Goal: Check status: Check status

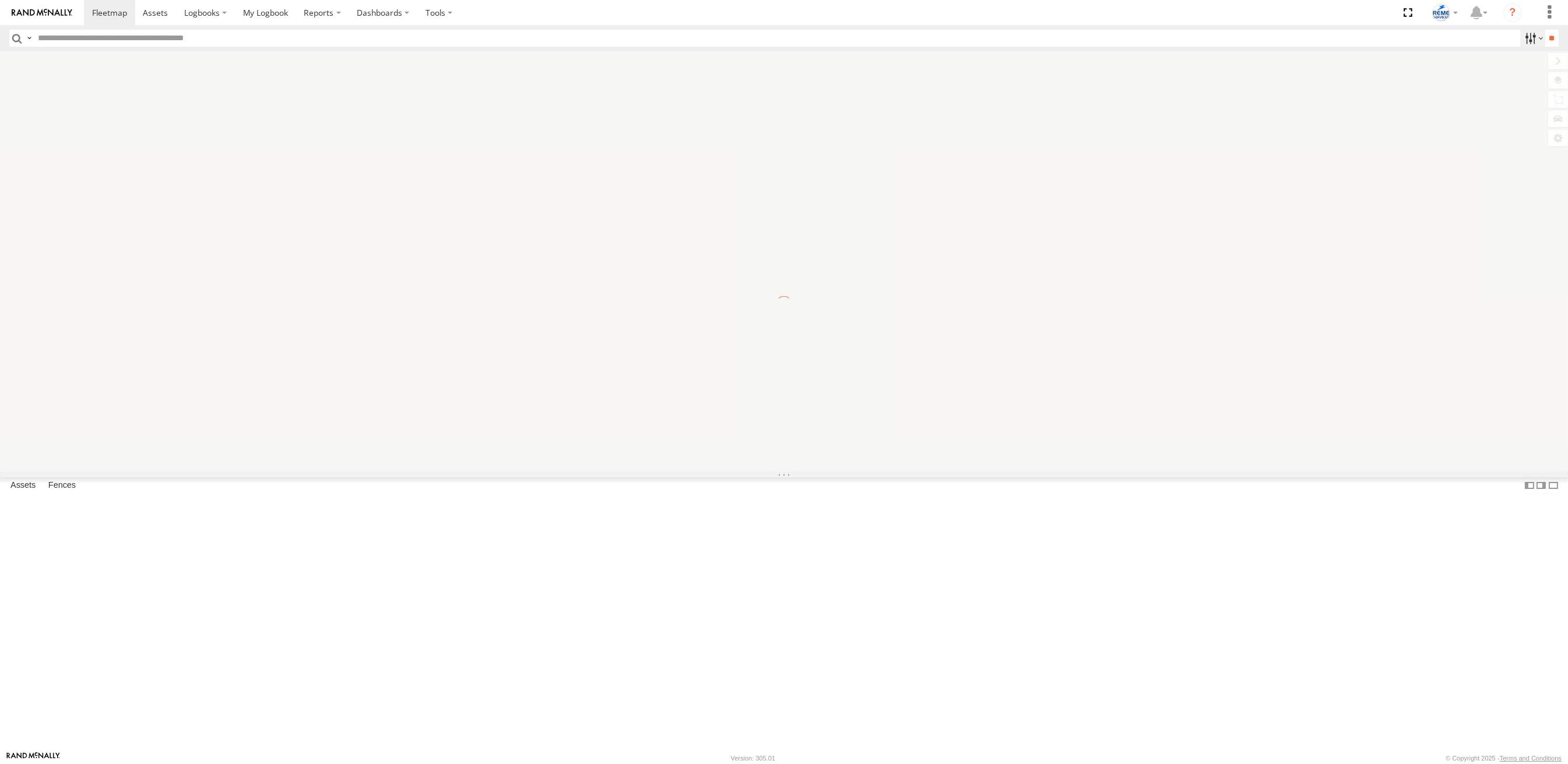
click at [1522, 36] on label at bounding box center [1533, 38] width 25 height 17
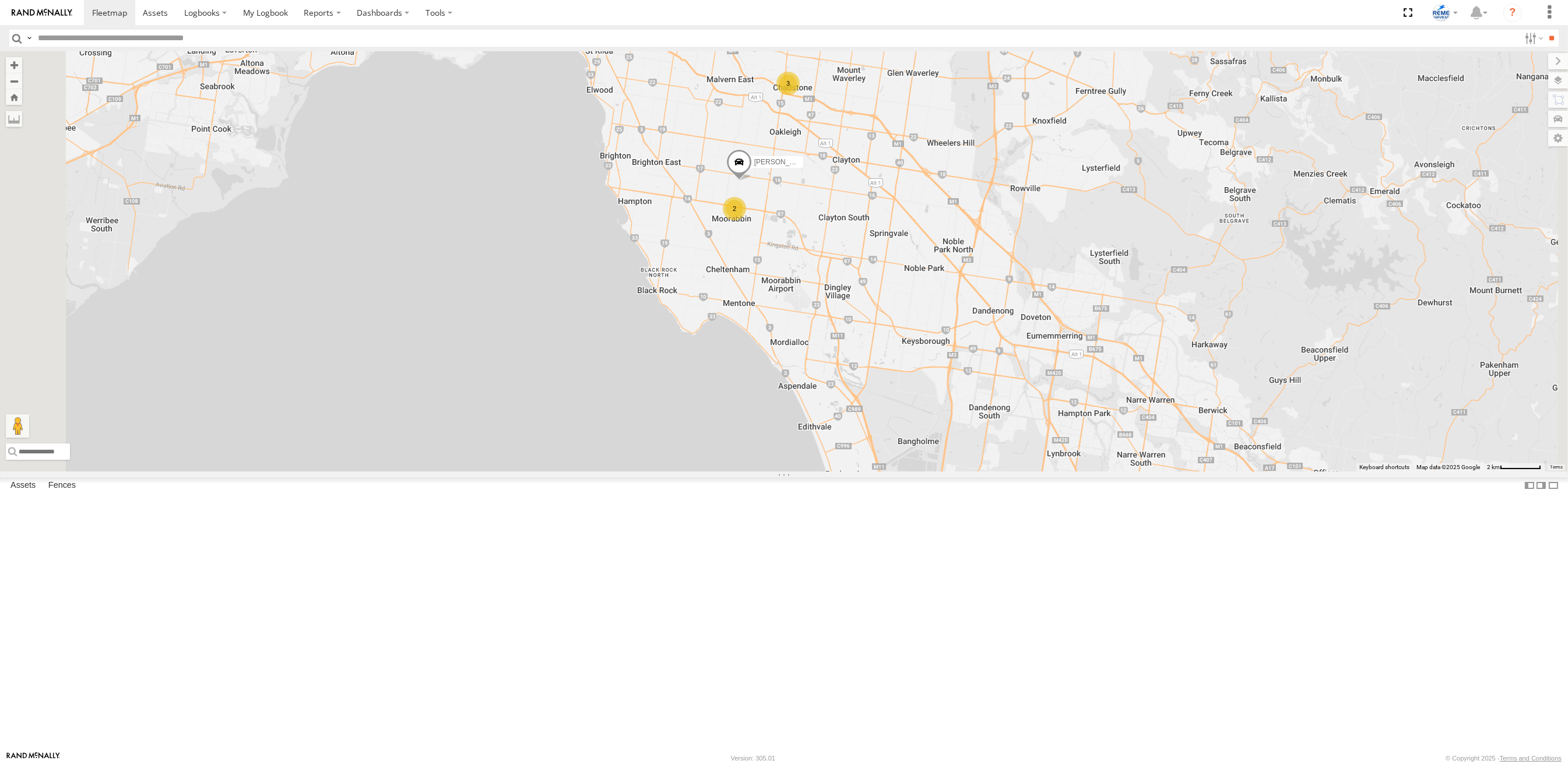
click at [0, 0] on span at bounding box center [0, 0] width 0 height 0
click at [1520, 34] on label at bounding box center [1533, 38] width 25 height 17
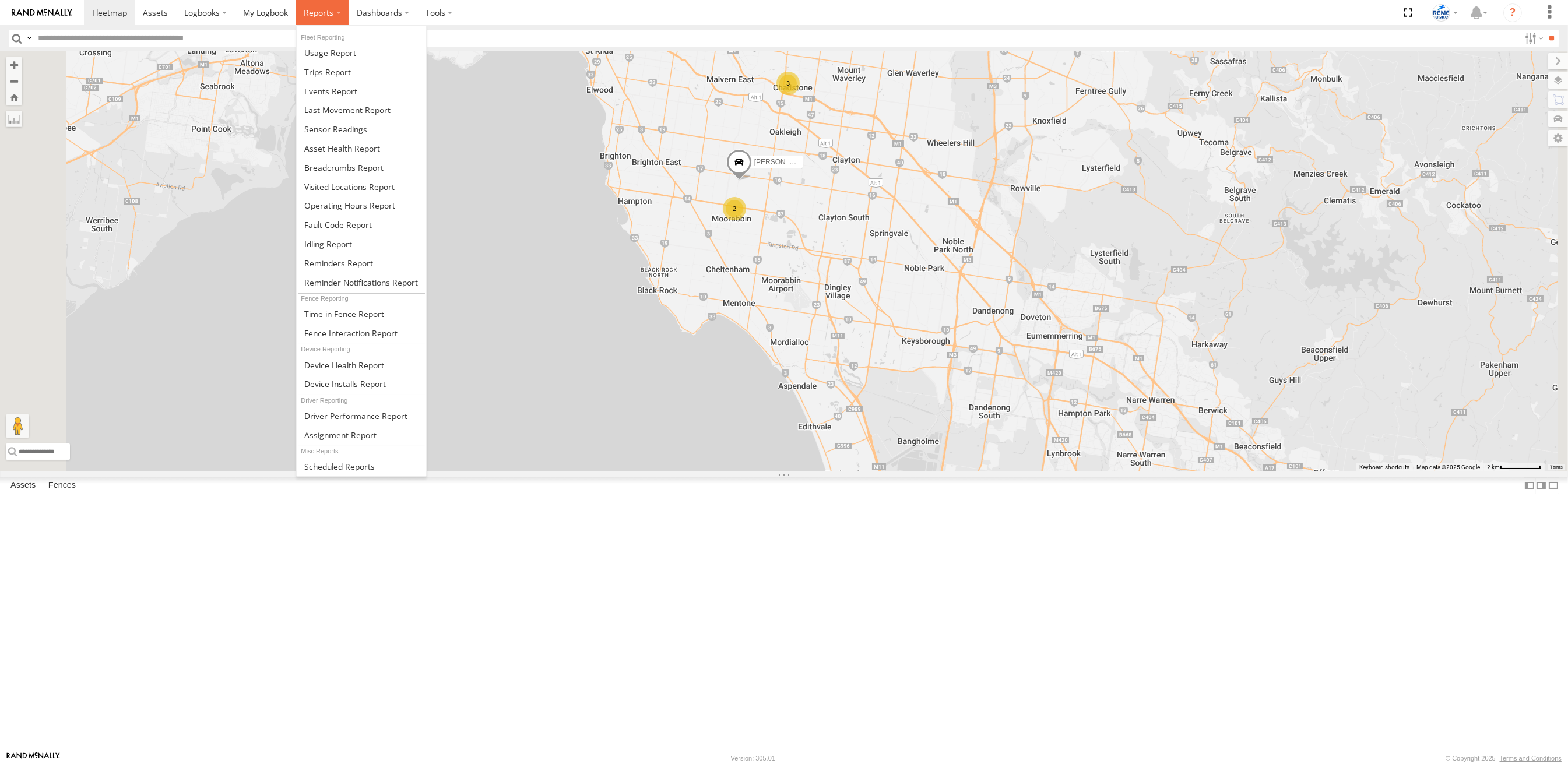
click at [309, 19] on label at bounding box center [323, 13] width 53 height 25
click at [313, 69] on span at bounding box center [327, 72] width 46 height 11
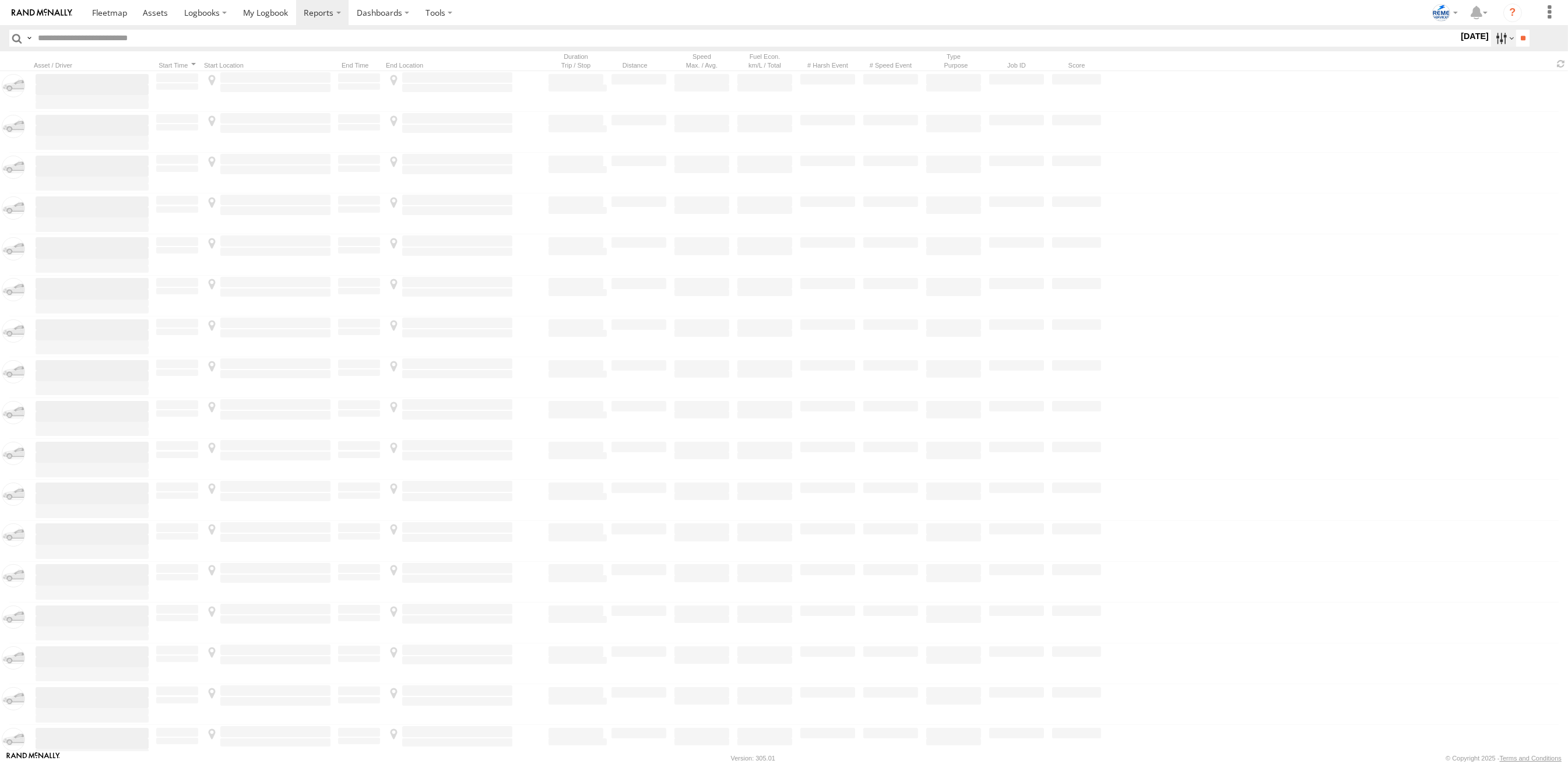
click at [1493, 36] on label at bounding box center [1503, 38] width 25 height 17
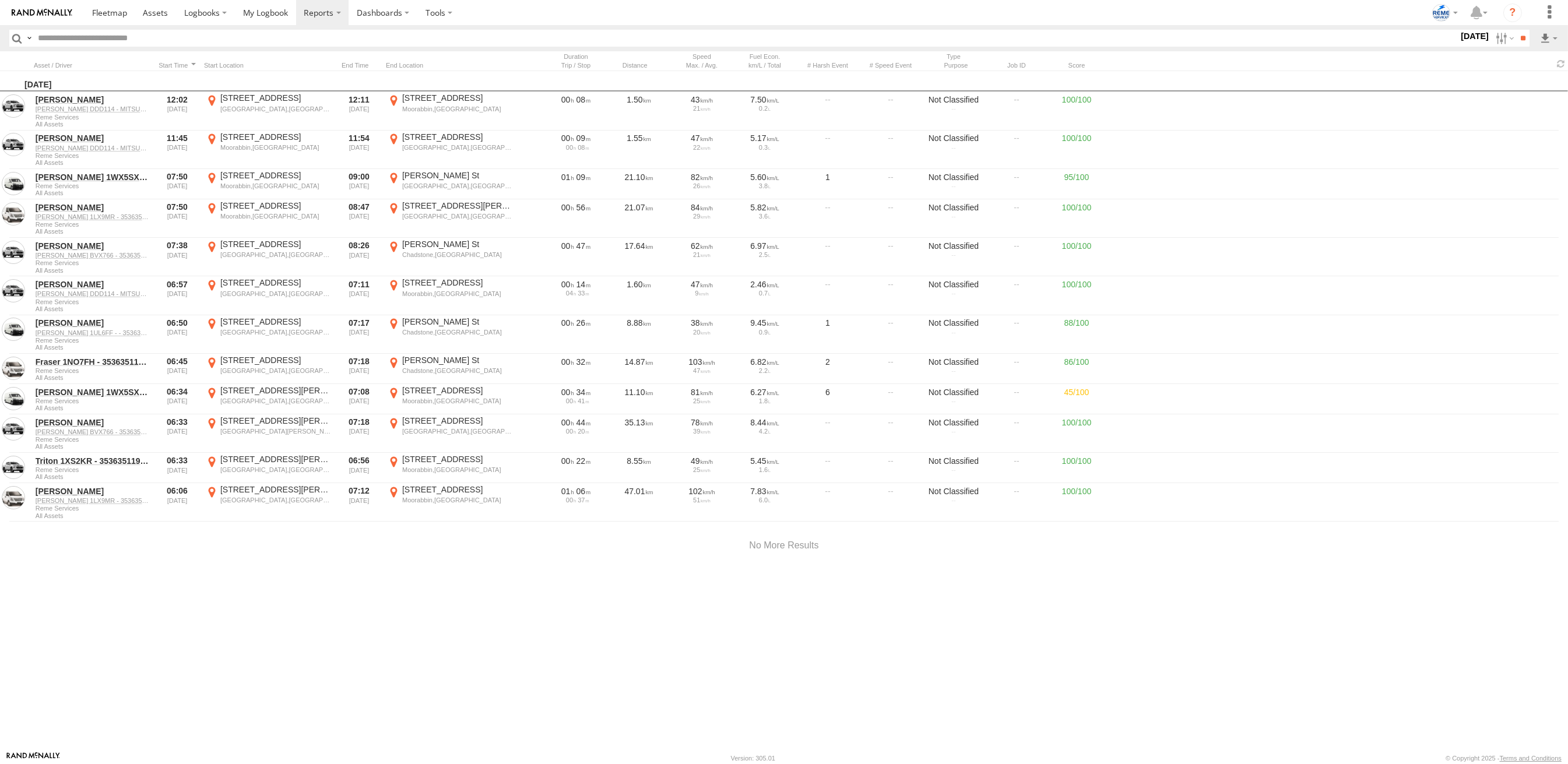
click at [0, 0] on label at bounding box center [0, 0] width 0 height 0
click at [0, 0] on span at bounding box center [0, 0] width 0 height 0
click at [1516, 44] on input "**" at bounding box center [1523, 38] width 14 height 17
